Goal: Transaction & Acquisition: Obtain resource

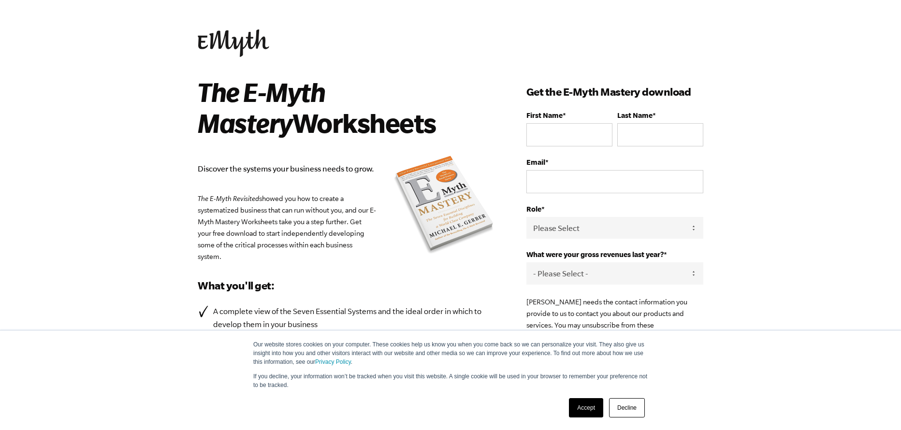
click at [626, 408] on link "Decline" at bounding box center [627, 407] width 36 height 19
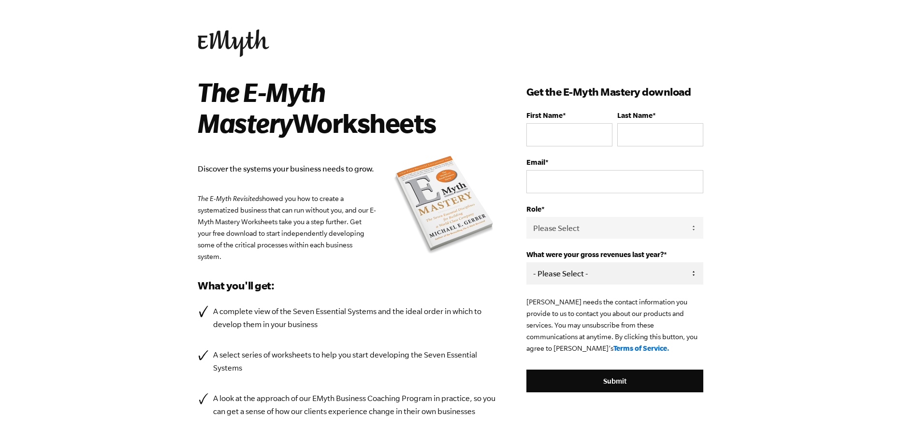
click at [598, 279] on select "- Please Select - 0-75K 76-150K 151-275K 276-500K 501-750K 751-1M 1-2.5M 2.5-5M…" at bounding box center [614, 273] width 177 height 22
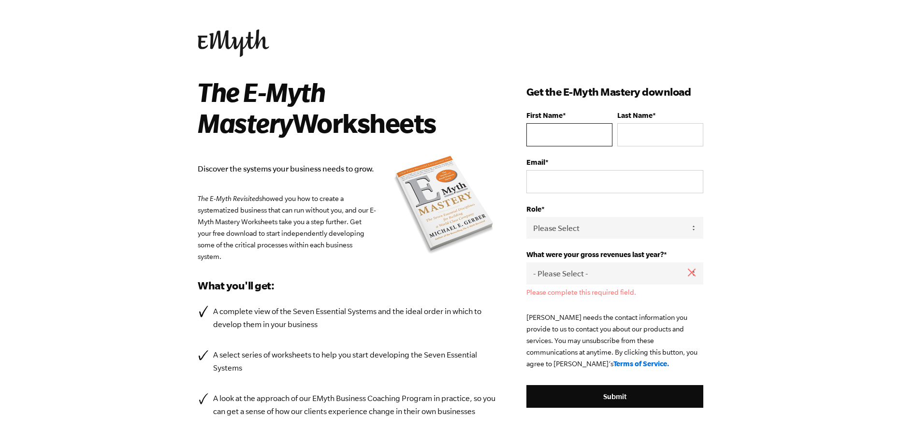
click at [579, 133] on input "First Name *" at bounding box center [569, 134] width 86 height 23
type input "Ellen"
type input "Kuhn"
drag, startPoint x: 550, startPoint y: 178, endPoint x: 504, endPoint y: 178, distance: 45.9
click at [504, 178] on div "The E-Myth Mastery Worksheets Discover the systems your business needs to grow.…" at bounding box center [450, 286] width 529 height 420
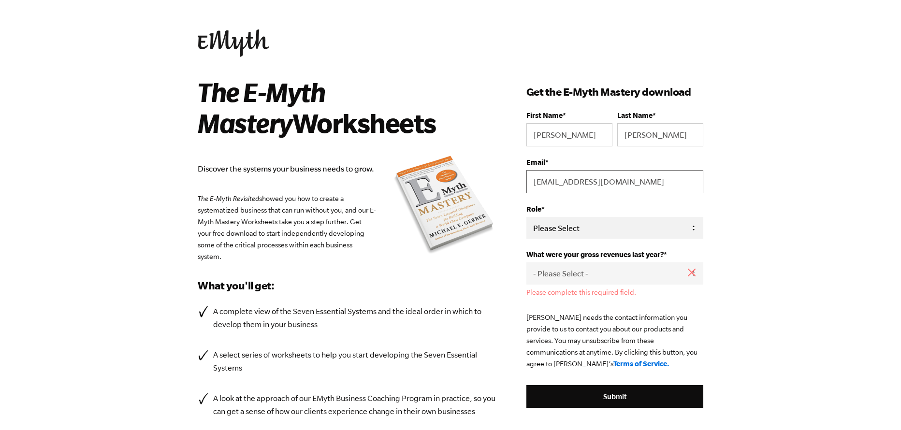
type input "sales@mgrdesigns.com"
click at [598, 230] on select "Please Select Owner Partner / Co-Owner Executive Employee / Other" at bounding box center [614, 228] width 177 height 22
select select "Owner"
click at [526, 217] on select "Please Select Owner Partner / Co-Owner Executive Employee / Other" at bounding box center [614, 228] width 177 height 22
click at [579, 271] on select "- Please Select - 0-75K 76-150K 151-275K 276-500K 501-750K 751-1M 1-2.5M 2.5-5M…" at bounding box center [614, 273] width 177 height 22
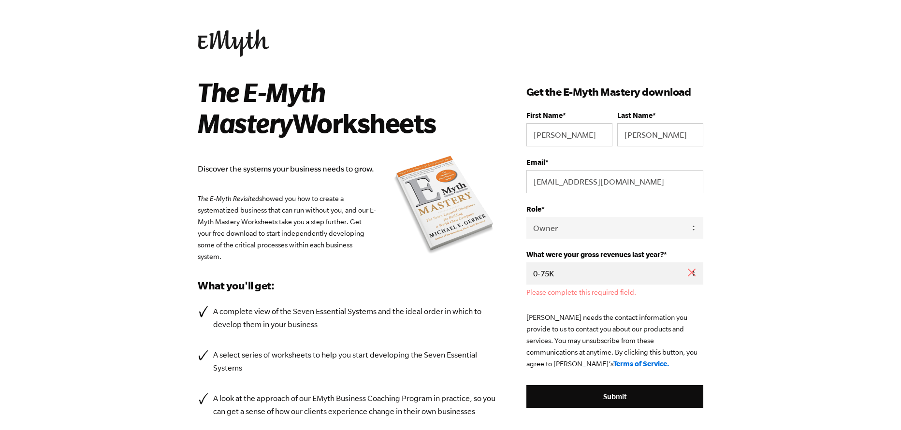
click at [526, 263] on select "- Please Select - 0-75K 76-150K 151-275K 276-500K 501-750K 751-1M 1-2.5M 2.5-5M…" at bounding box center [614, 273] width 177 height 22
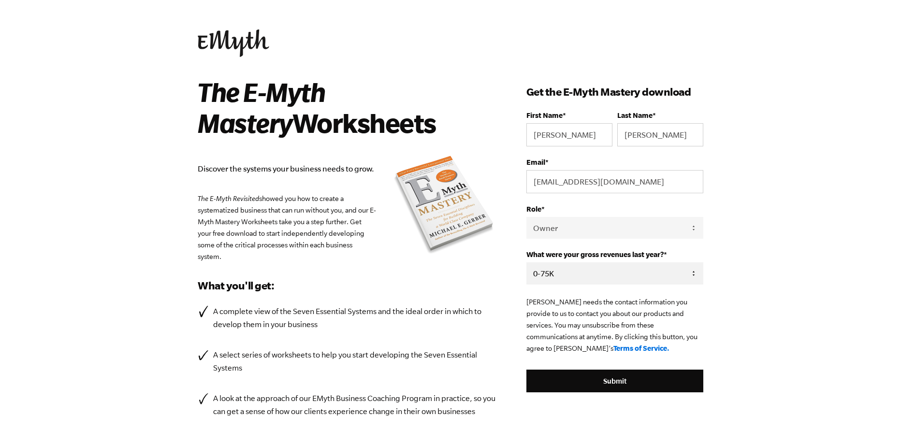
click at [566, 275] on select "- Please Select - 0-75K 76-150K 151-275K 276-500K 501-750K 751-1M 1-2.5M 2.5-5M…" at bounding box center [614, 273] width 177 height 22
select select "76-150K"
click at [526, 263] on select "- Please Select - 0-75K 76-150K 151-275K 276-500K 501-750K 751-1M 1-2.5M 2.5-5M…" at bounding box center [614, 273] width 177 height 22
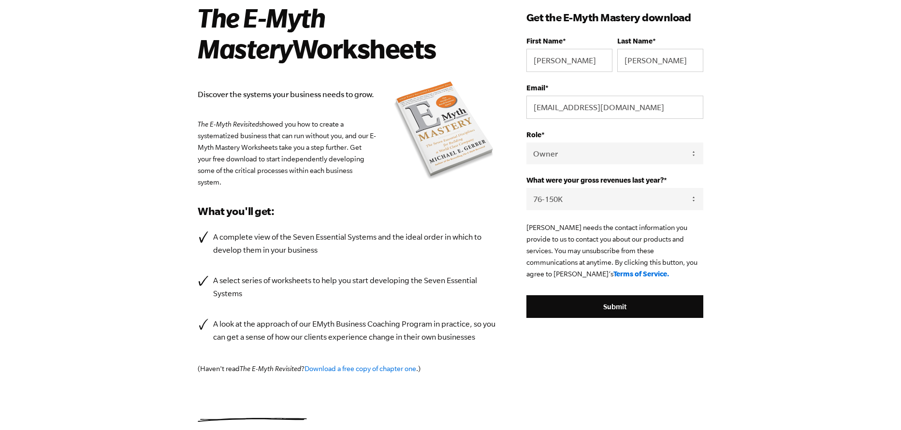
scroll to position [97, 0]
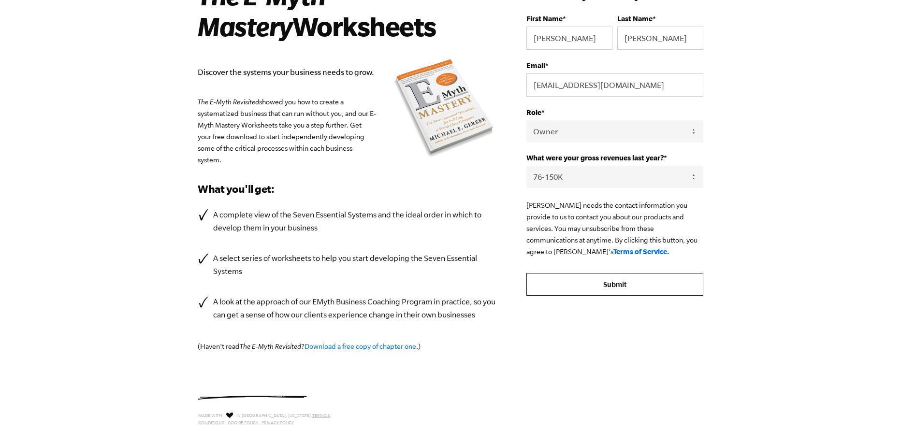
click at [625, 289] on input "Submit" at bounding box center [614, 284] width 177 height 23
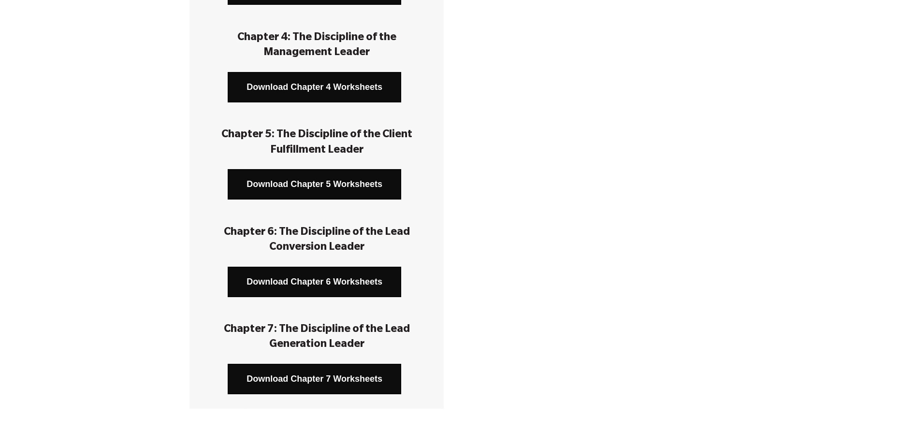
scroll to position [580, 0]
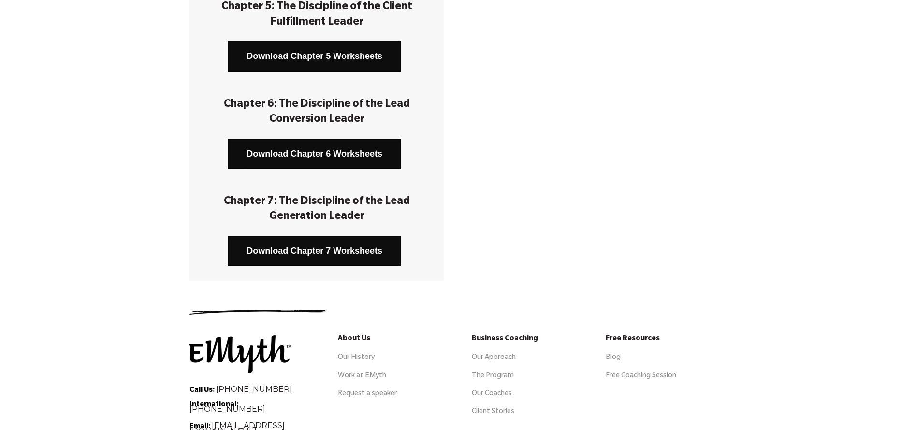
click at [340, 248] on link "Download Chapter 7 Worksheets" at bounding box center [315, 251] width 174 height 30
click at [296, 155] on link "Download Chapter 6 Worksheets" at bounding box center [315, 154] width 174 height 30
click at [298, 51] on link "Download Chapter 5 Worksheets" at bounding box center [315, 56] width 174 height 30
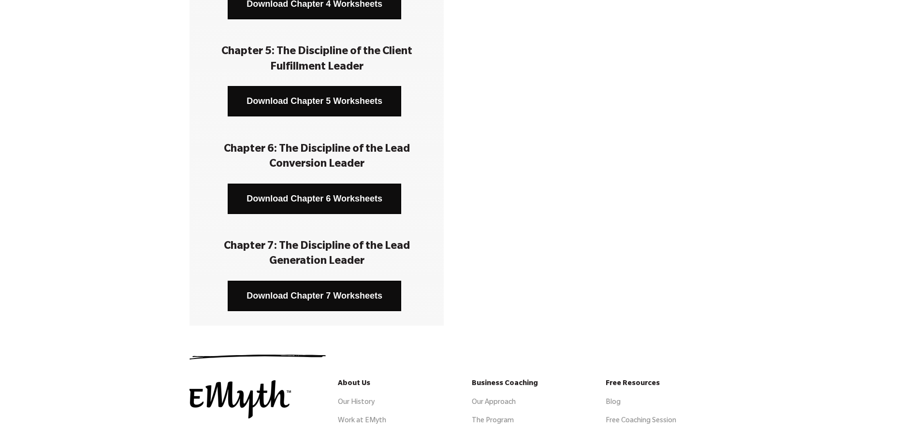
scroll to position [483, 0]
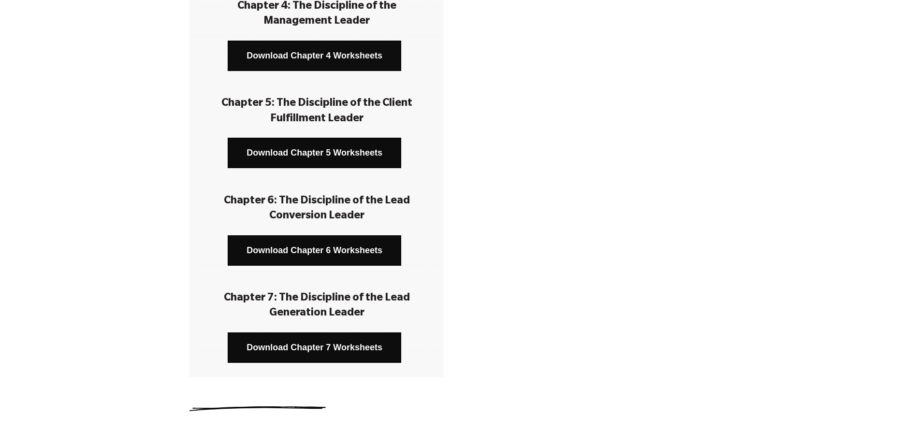
click at [324, 62] on link "Download Chapter 4 Worksheets" at bounding box center [315, 56] width 174 height 30
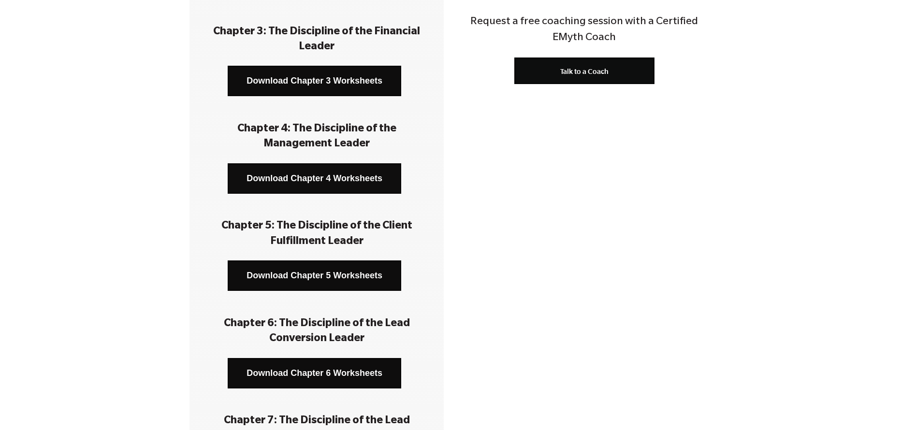
scroll to position [338, 0]
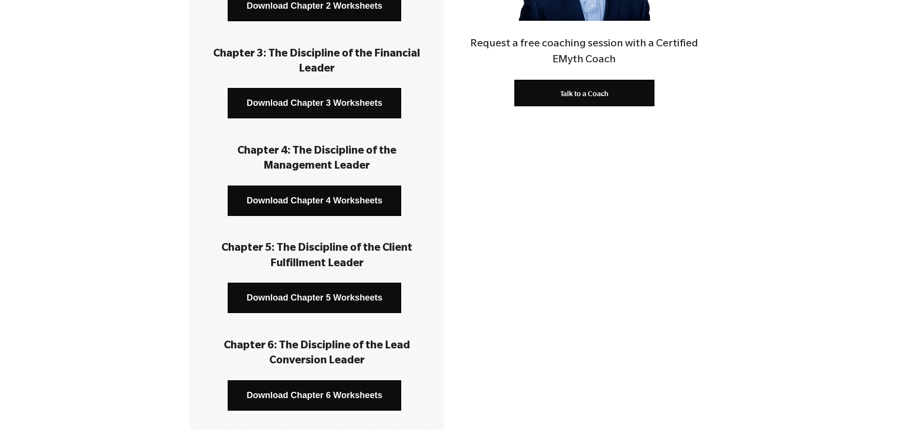
click at [327, 103] on link "Download Chapter 3 Worksheets" at bounding box center [315, 103] width 174 height 30
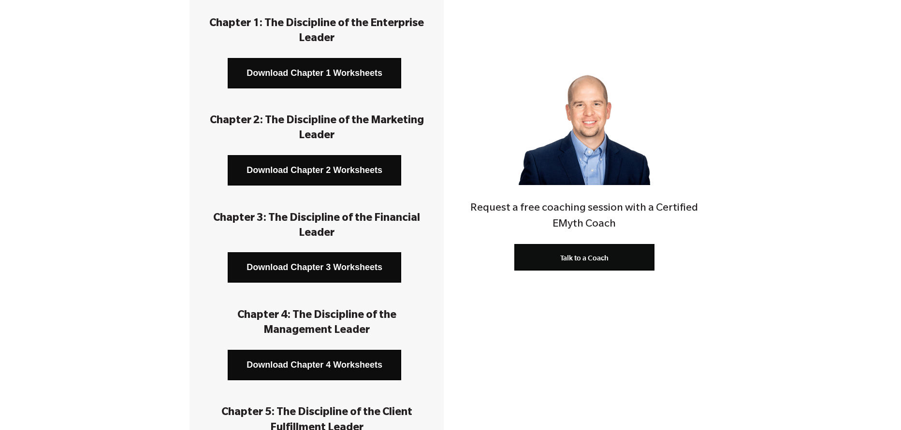
scroll to position [145, 0]
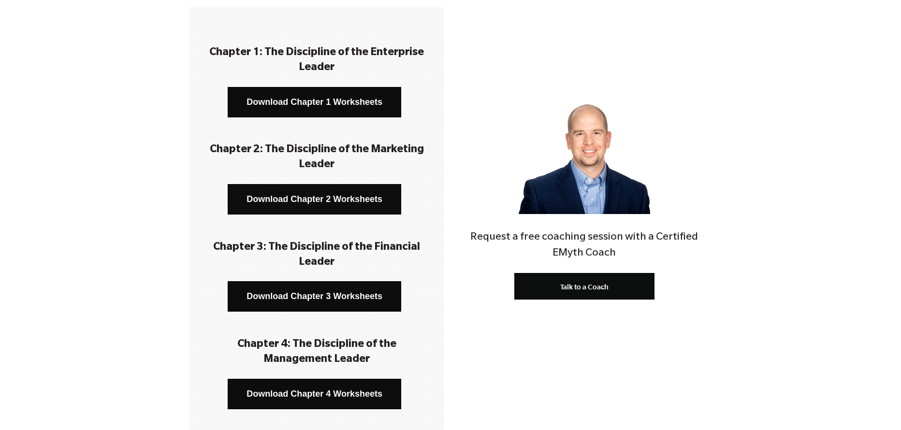
click at [325, 195] on link "Download Chapter 2 Worksheets" at bounding box center [315, 199] width 174 height 30
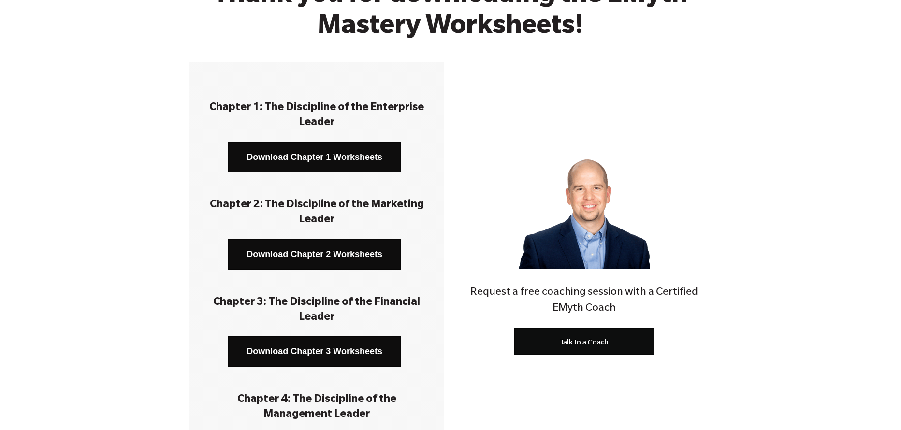
scroll to position [48, 0]
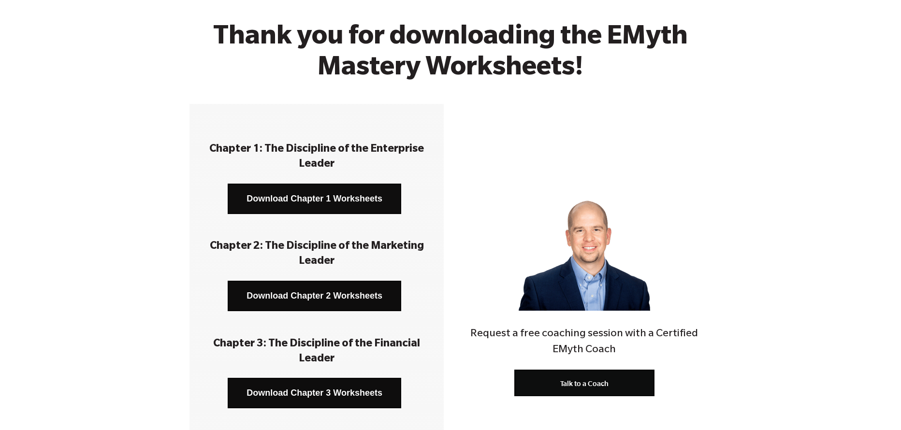
click at [318, 196] on link "Download Chapter 1 Worksheets" at bounding box center [315, 199] width 174 height 30
